Goal: Task Accomplishment & Management: Check status

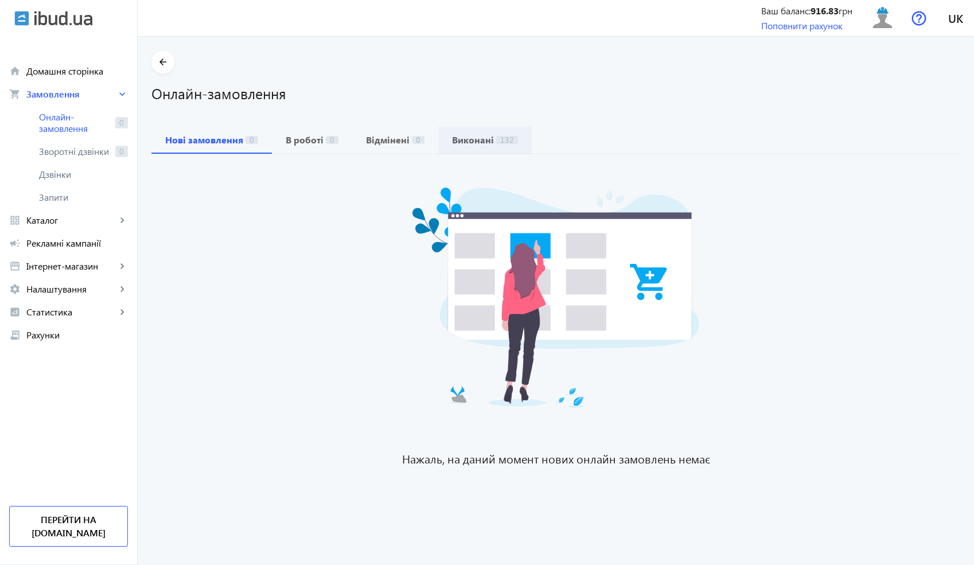
click at [467, 143] on b "Виконані" at bounding box center [473, 139] width 42 height 9
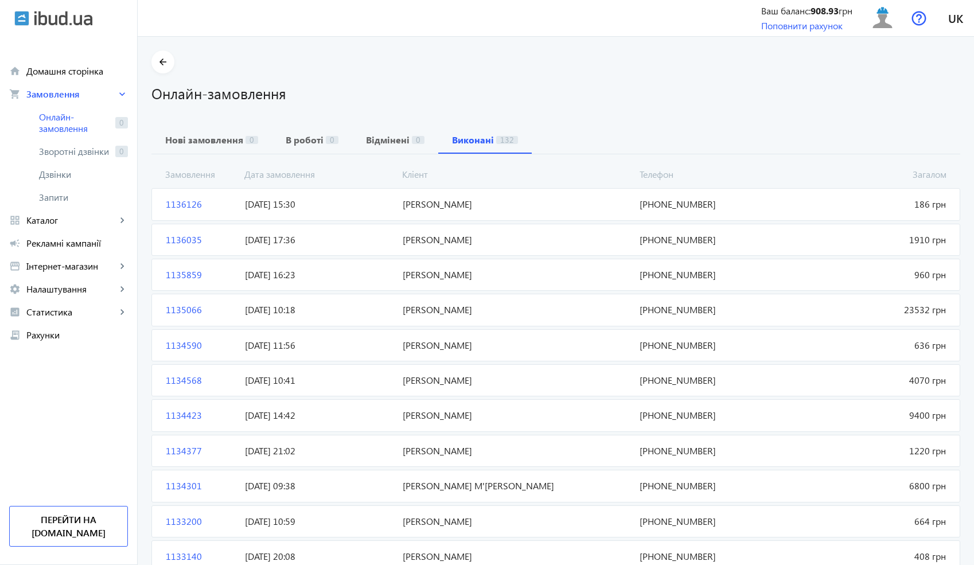
click at [308, 206] on span "[DATE] 15:30" at bounding box center [319, 204] width 158 height 13
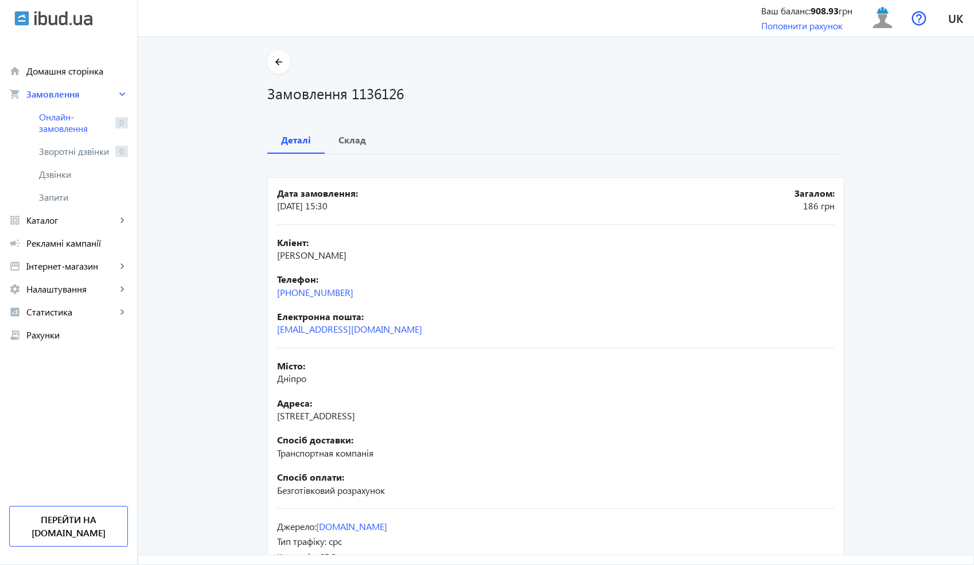
click at [338, 261] on span "[PERSON_NAME]" at bounding box center [311, 255] width 69 height 12
copy span "[PERSON_NAME]"
click at [296, 383] on span "Дніпро" at bounding box center [291, 378] width 29 height 12
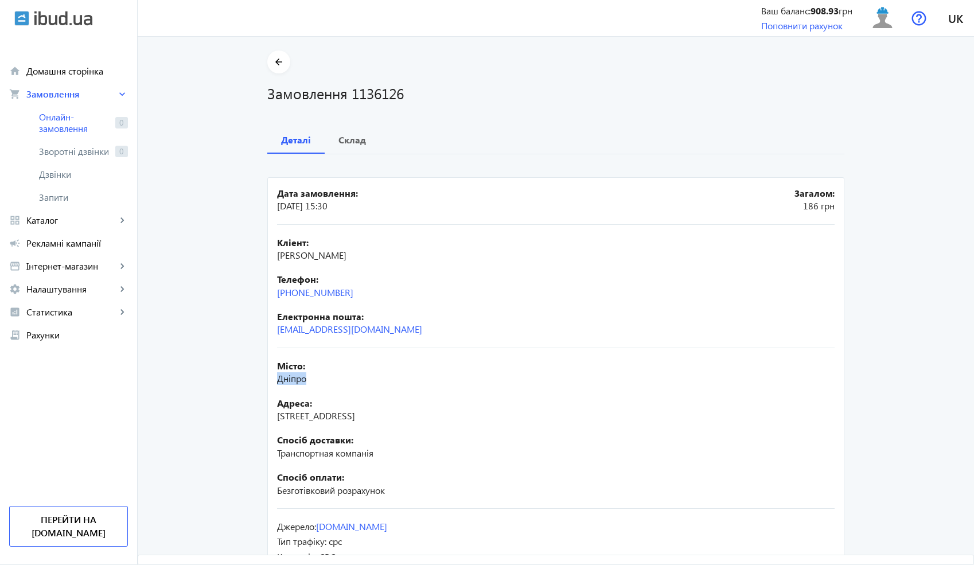
copy span "Дніпро"
click at [340, 144] on b "Склад" at bounding box center [352, 139] width 28 height 9
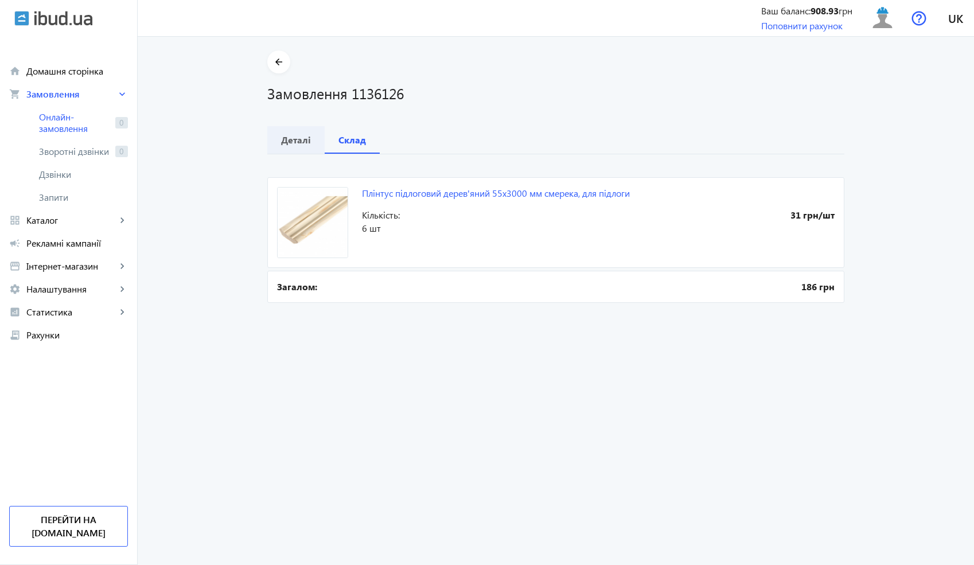
click at [294, 147] on span "Деталі" at bounding box center [296, 140] width 30 height 28
